Goal: Task Accomplishment & Management: Complete application form

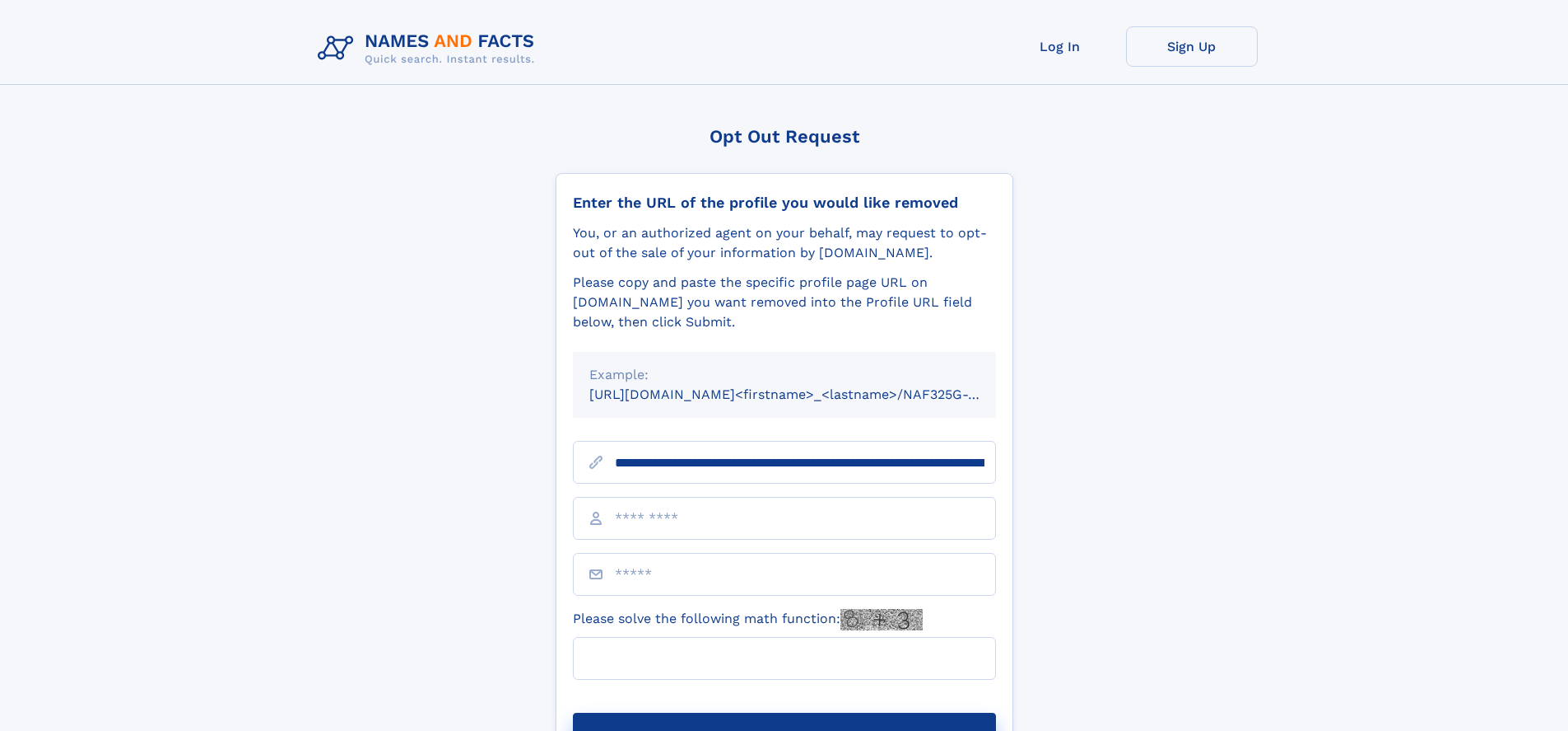
scroll to position [0, 216]
type input "**********"
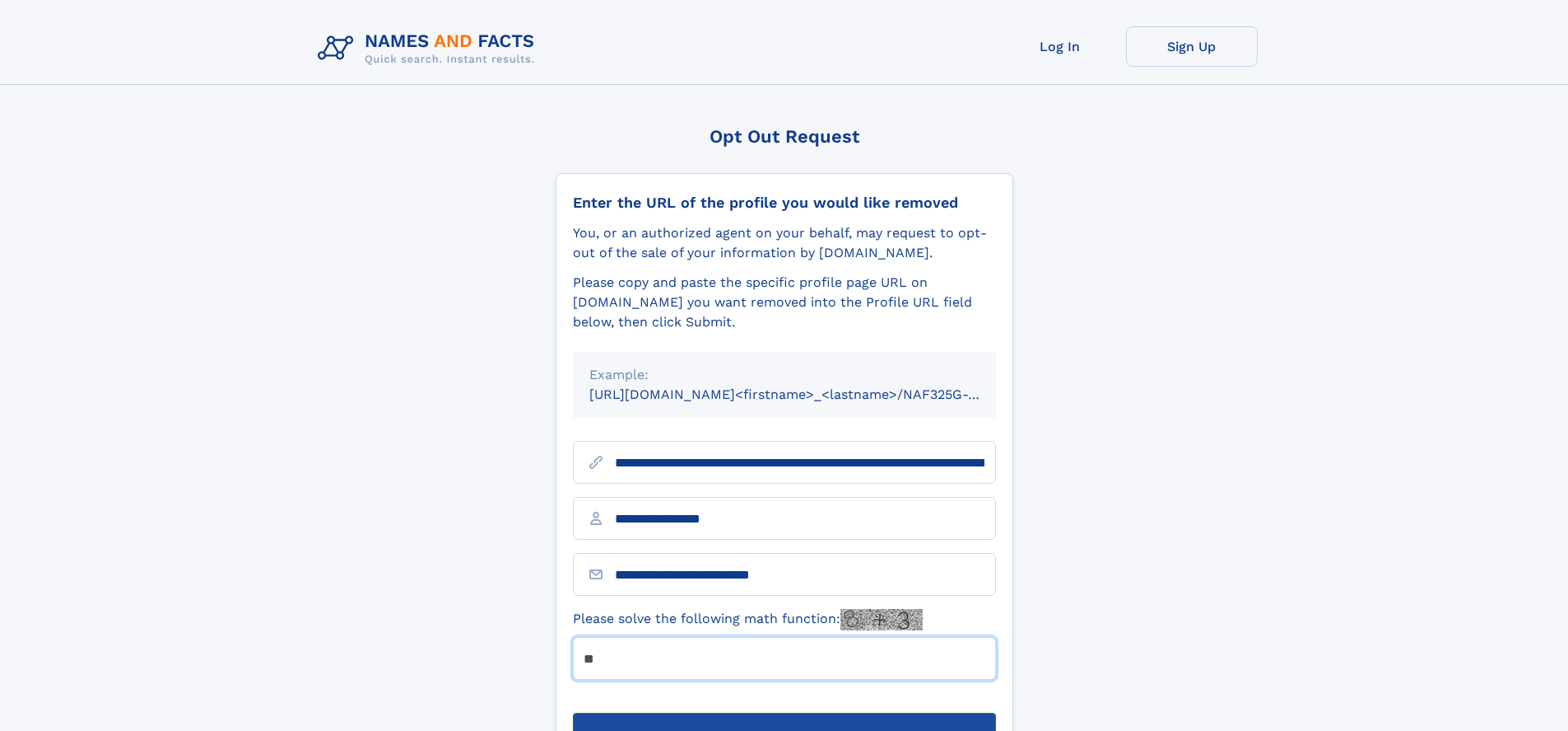
type input "**"
click at [784, 712] on button "Submit Opt Out Request" at bounding box center [784, 739] width 423 height 53
